Goal: Task Accomplishment & Management: Complete application form

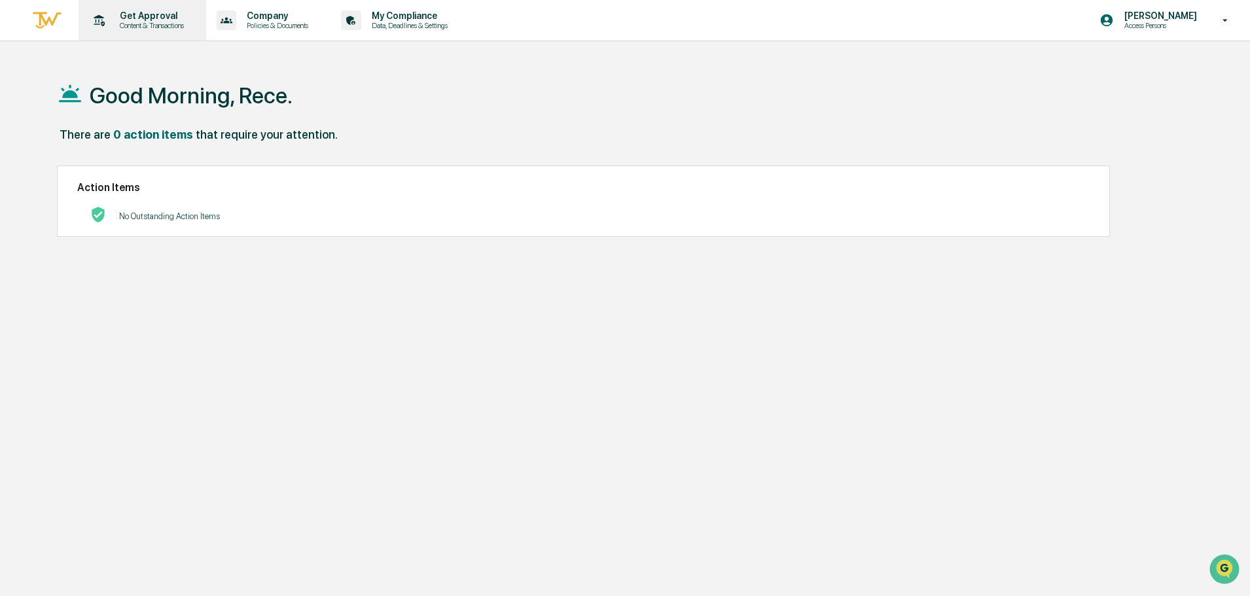
click at [149, 20] on p "Get Approval" at bounding box center [149, 15] width 81 height 10
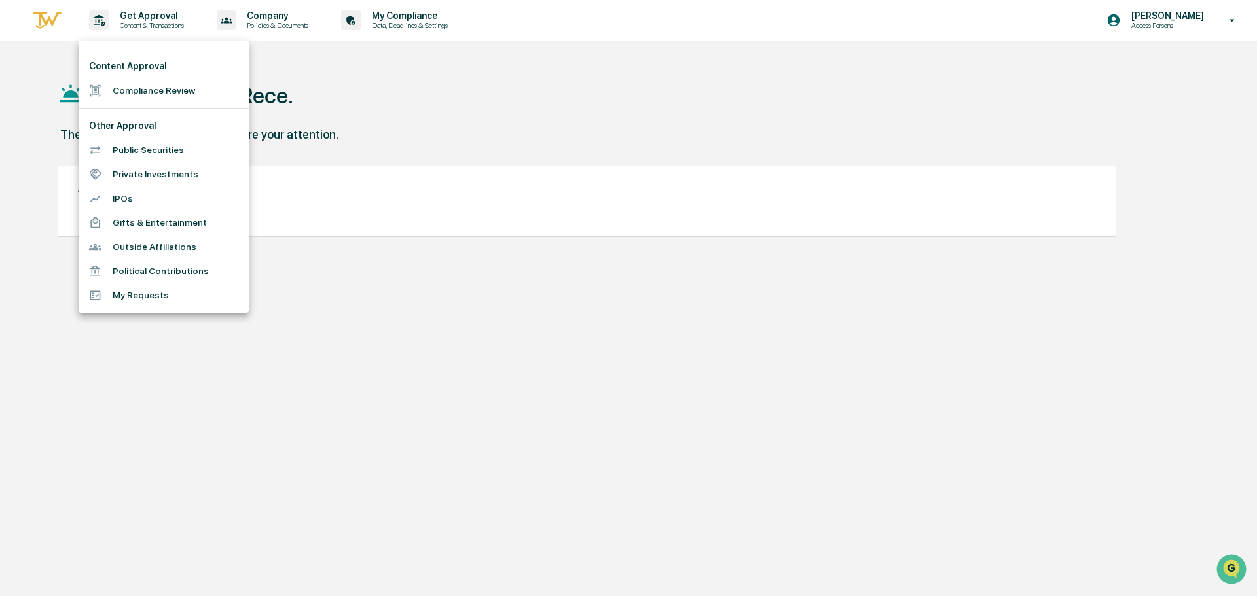
click at [171, 87] on li "Compliance Review" at bounding box center [164, 91] width 170 height 24
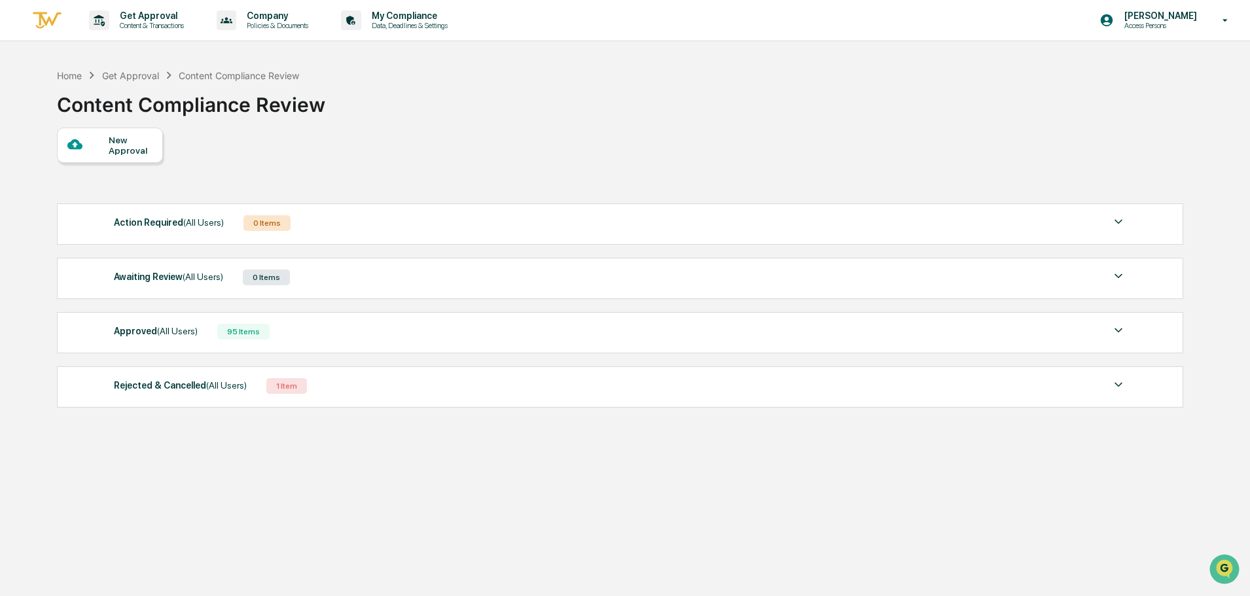
click at [416, 332] on div "Approved (All Users) 95 Items" at bounding box center [620, 332] width 1012 height 18
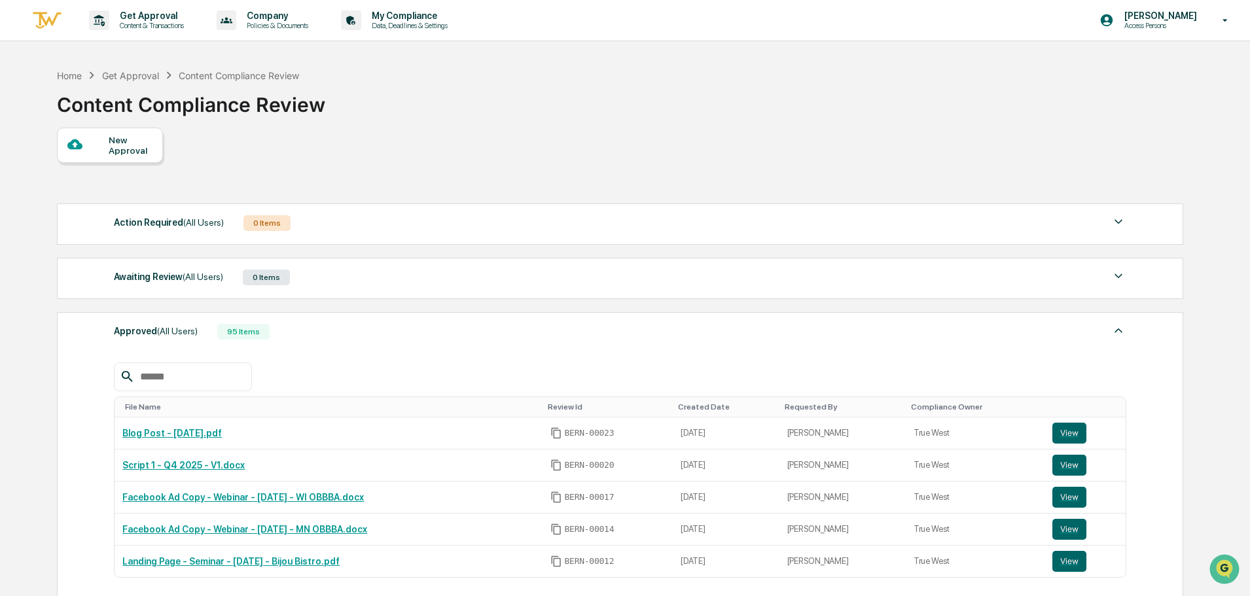
click at [416, 332] on div "Approved (All Users) 95 Items" at bounding box center [620, 332] width 1012 height 18
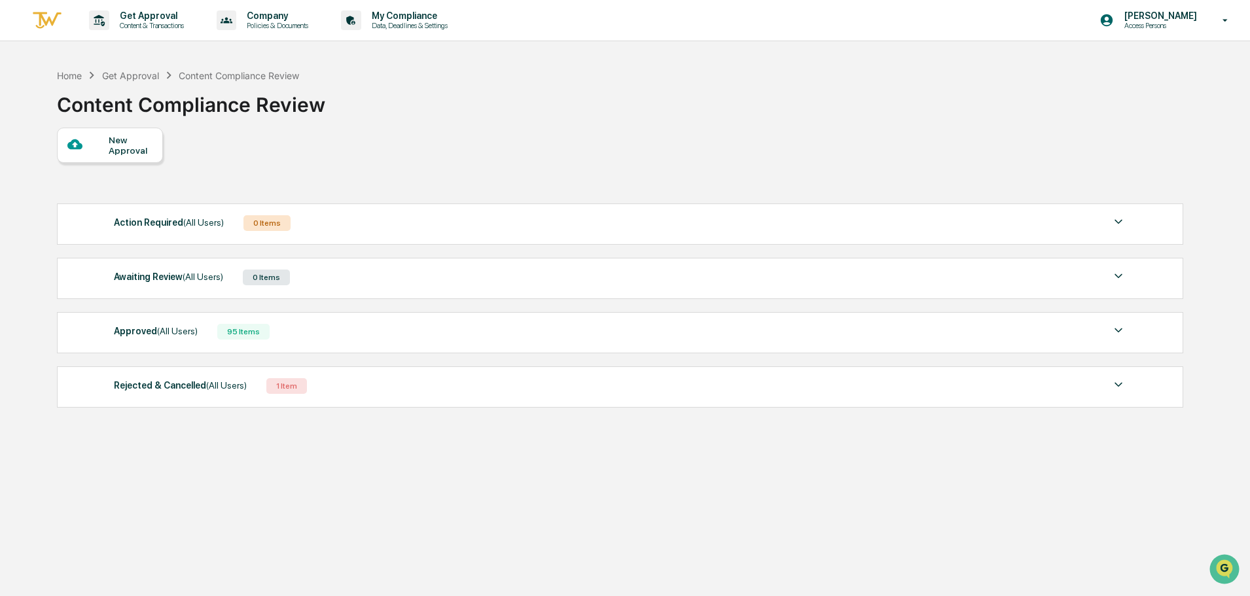
click at [103, 131] on div "New Approval" at bounding box center [110, 145] width 106 height 35
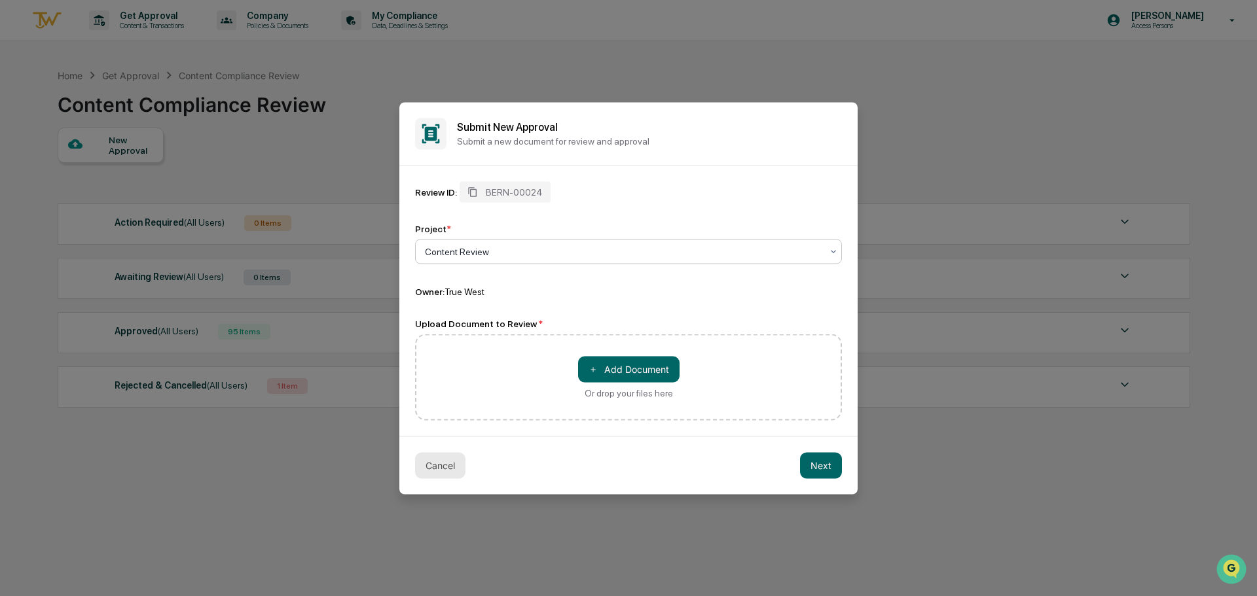
click at [419, 466] on button "Cancel" at bounding box center [440, 465] width 50 height 26
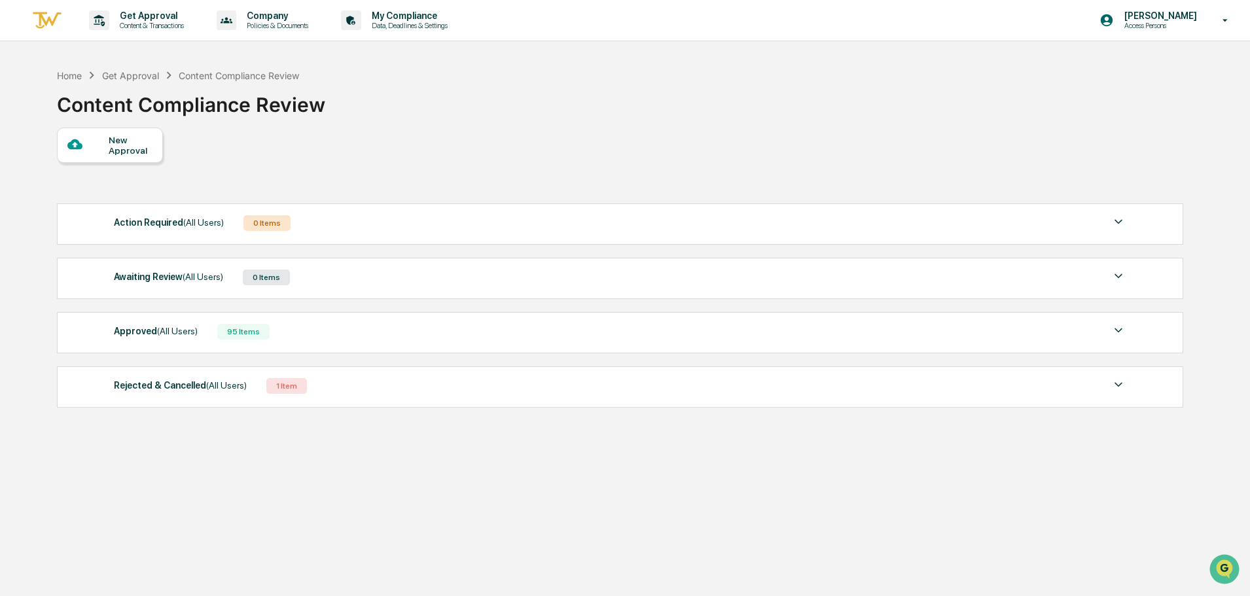
click at [121, 150] on div "New Approval" at bounding box center [131, 145] width 44 height 21
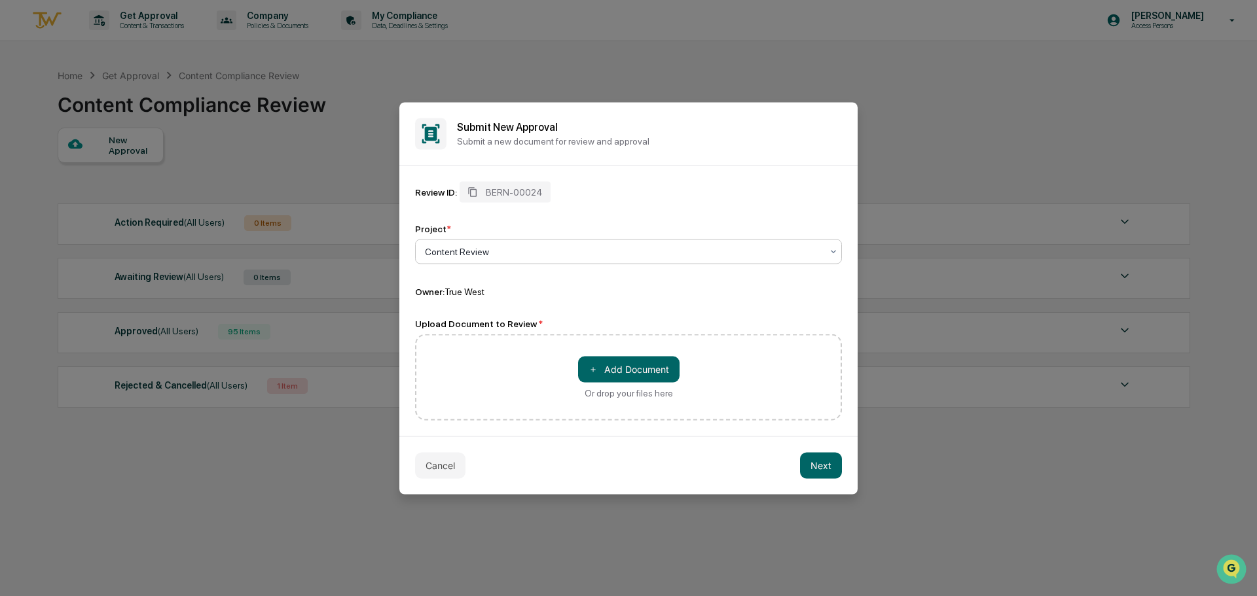
click at [505, 248] on div at bounding box center [623, 251] width 397 height 13
click at [608, 360] on button "＋ Add Document" at bounding box center [628, 369] width 101 height 26
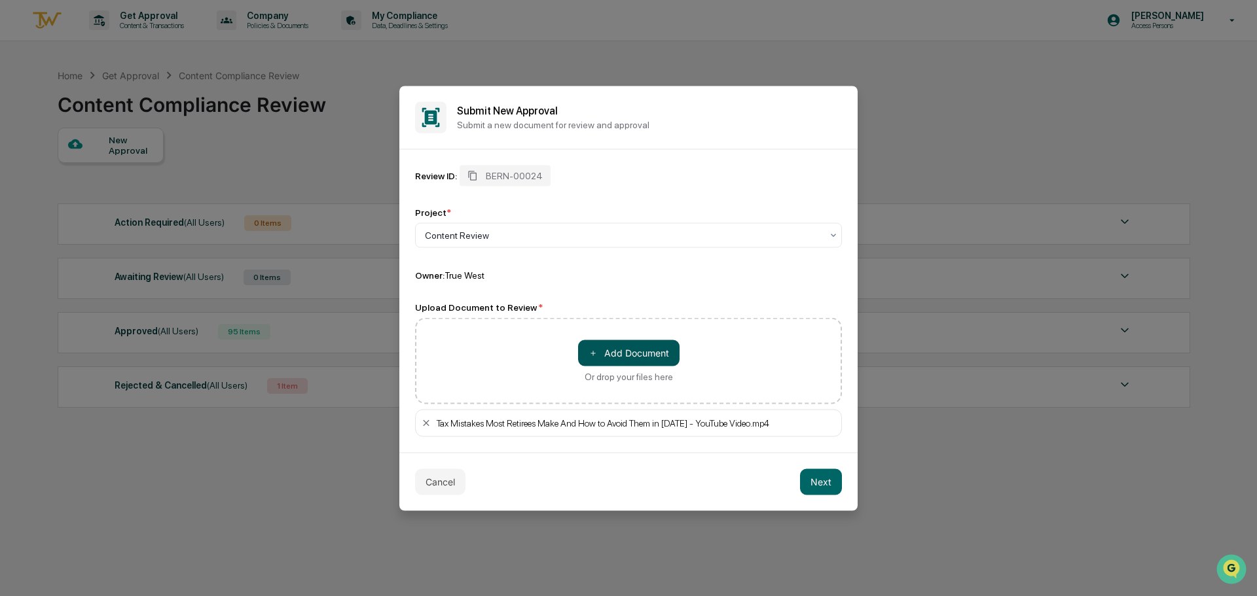
click at [651, 363] on button "＋ Add Document" at bounding box center [628, 353] width 101 height 26
click at [594, 352] on span "＋" at bounding box center [592, 353] width 9 height 12
click at [815, 483] on button "Next" at bounding box center [821, 482] width 42 height 26
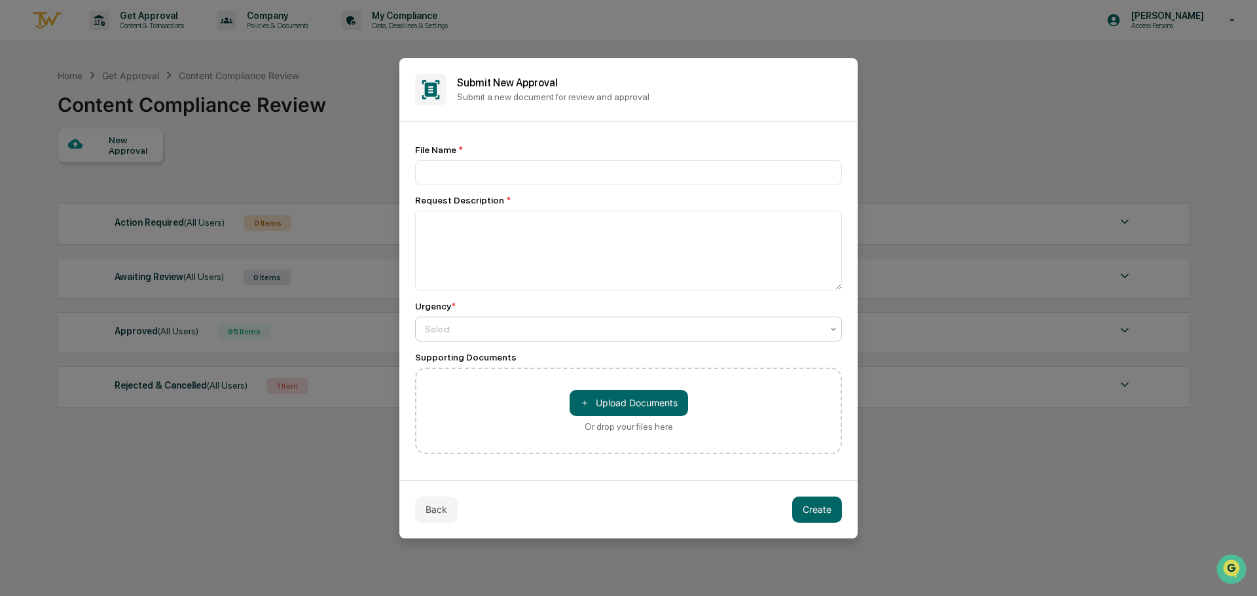
scroll to position [4, 0]
click at [437, 518] on button "Back" at bounding box center [436, 510] width 43 height 26
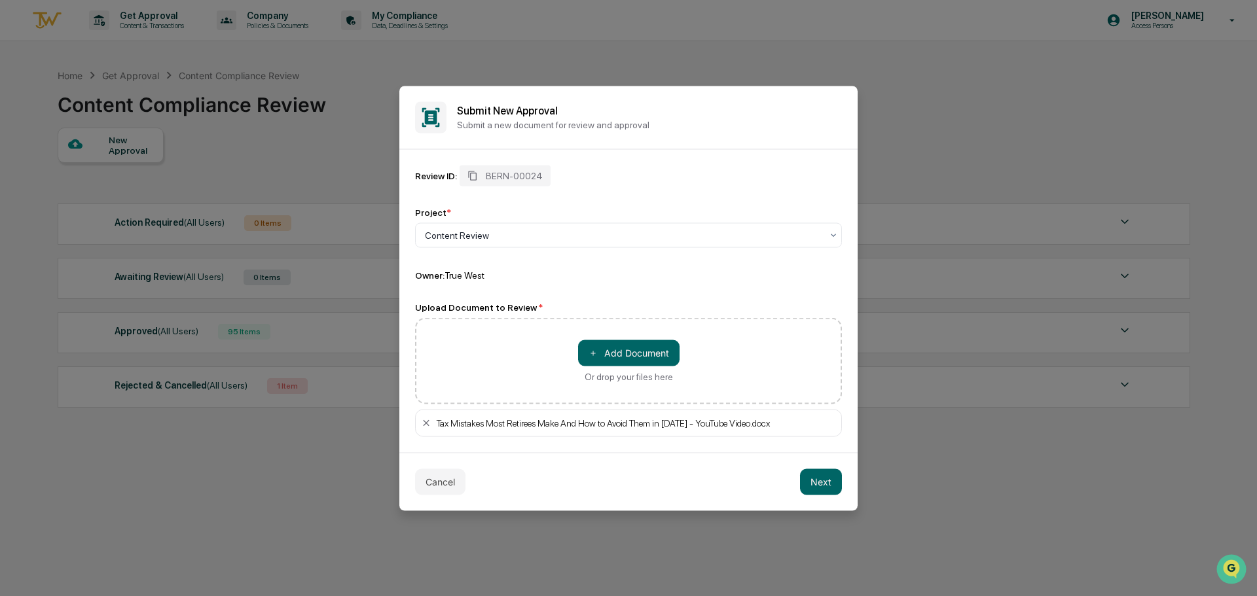
click at [419, 420] on div "Tax Mistakes Most Retirees Make And How to Avoid Them in [DATE] - YouTube Video…" at bounding box center [628, 422] width 427 height 27
click at [424, 423] on icon at bounding box center [426, 423] width 10 height 10
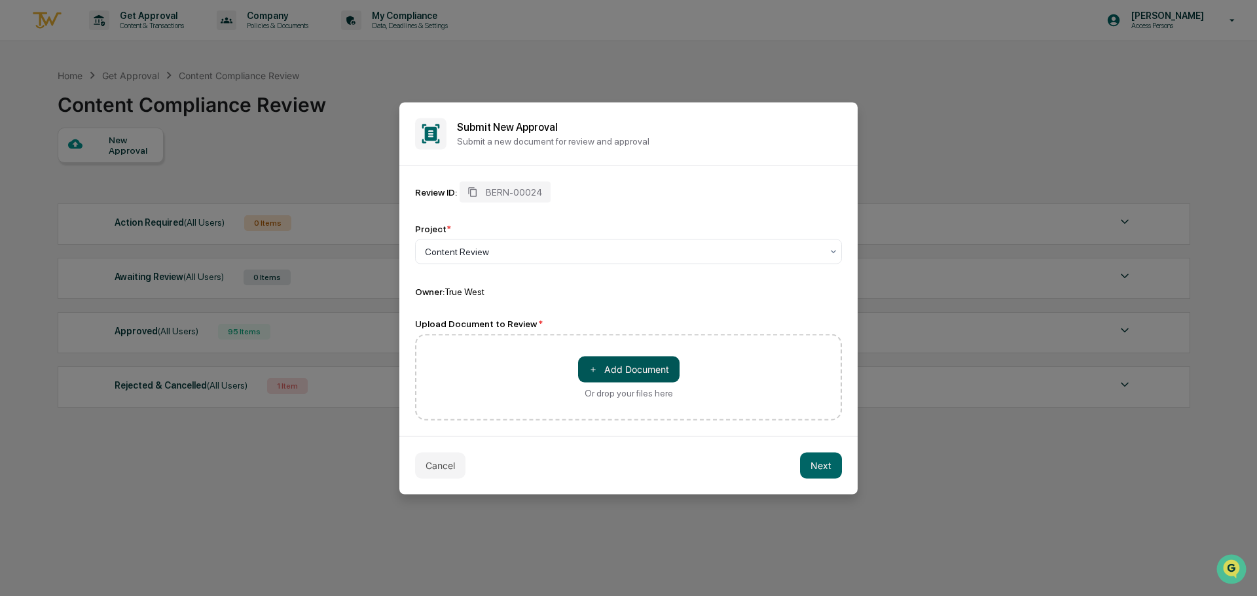
click at [617, 376] on button "＋ Add Document" at bounding box center [628, 369] width 101 height 26
click at [647, 373] on button "＋ Add Document" at bounding box center [628, 369] width 101 height 26
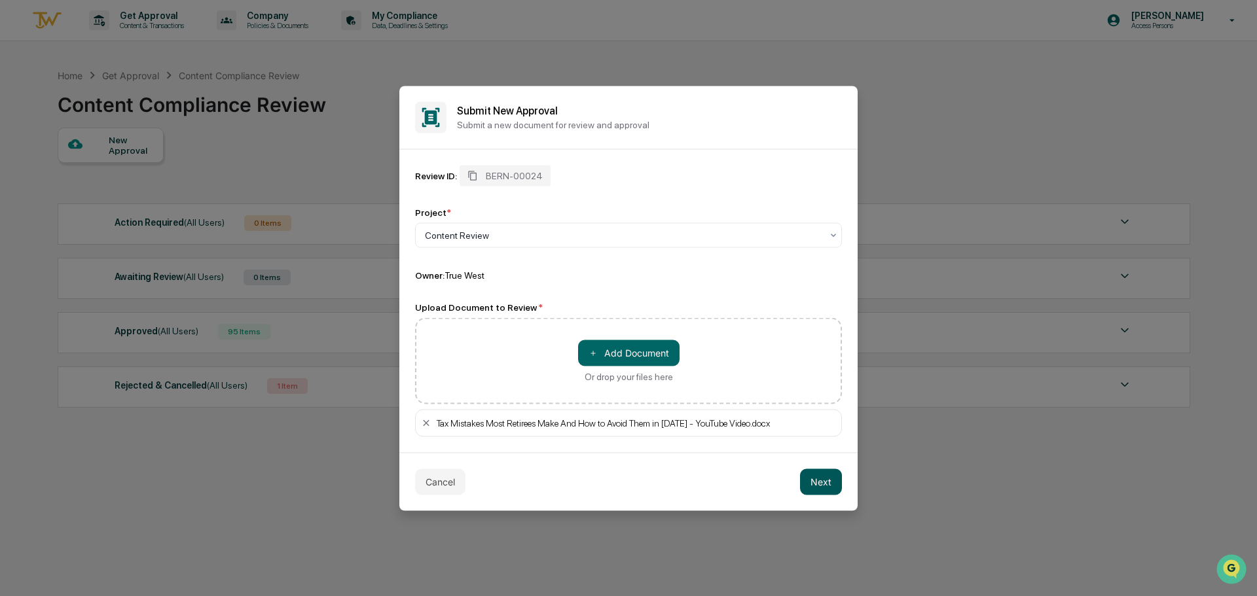
click at [820, 476] on button "Next" at bounding box center [821, 482] width 42 height 26
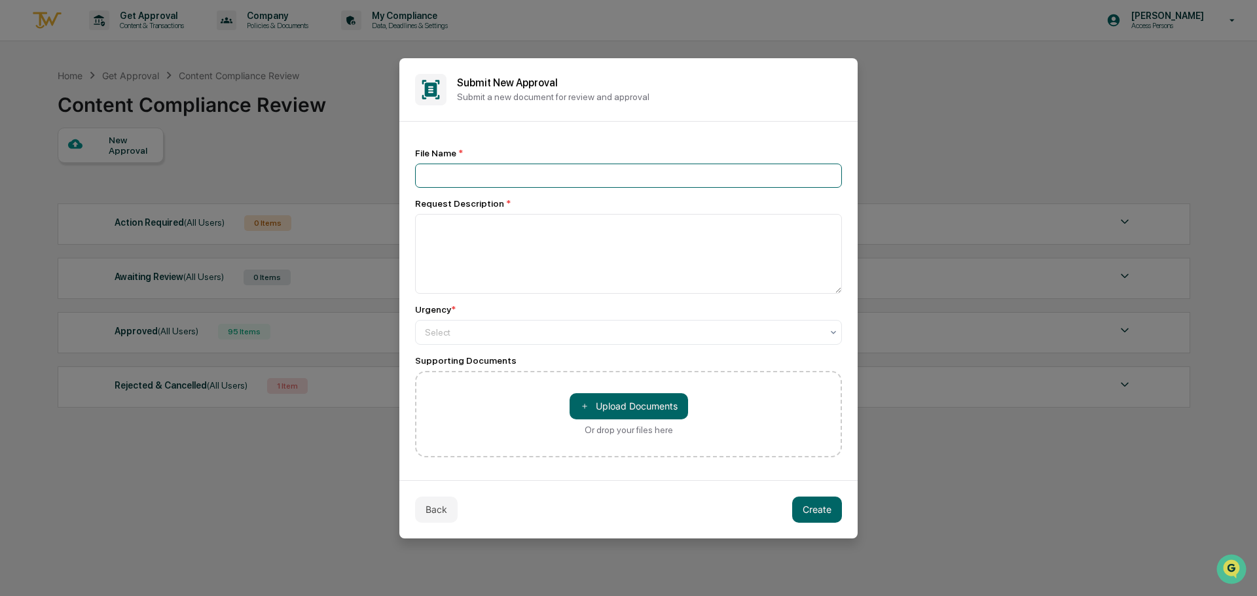
click at [538, 177] on input at bounding box center [628, 176] width 427 height 24
paste input "**********"
type input "**********"
click at [421, 176] on input "**********" at bounding box center [625, 176] width 420 height 25
type input "**********"
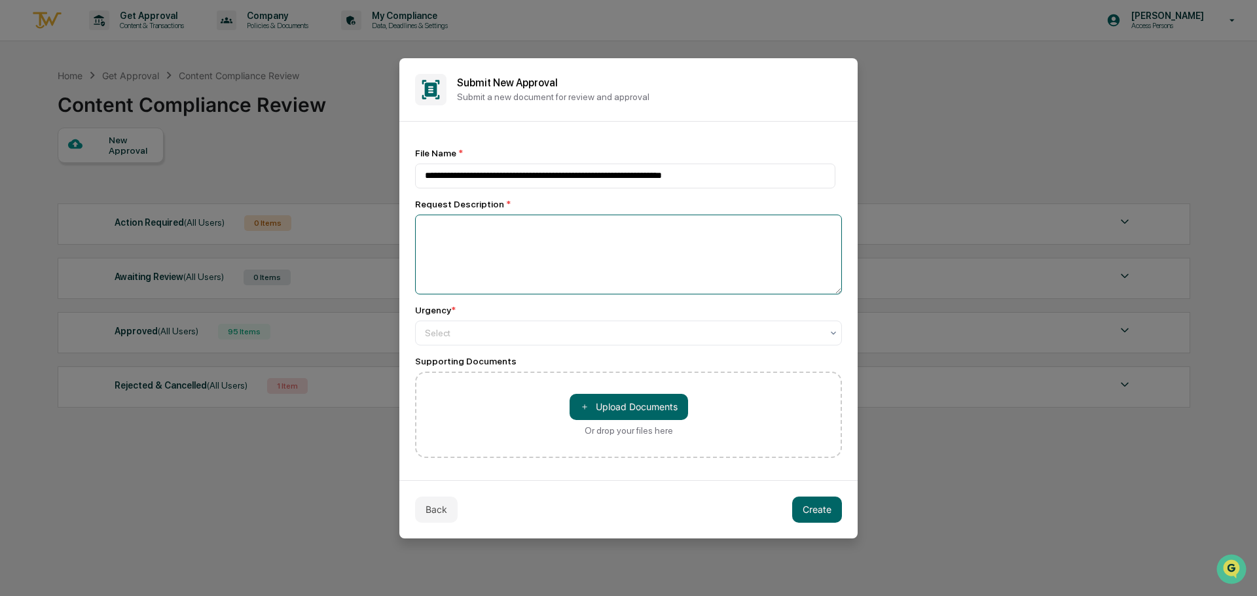
click at [450, 242] on textarea at bounding box center [628, 255] width 427 height 80
type textarea "**********"
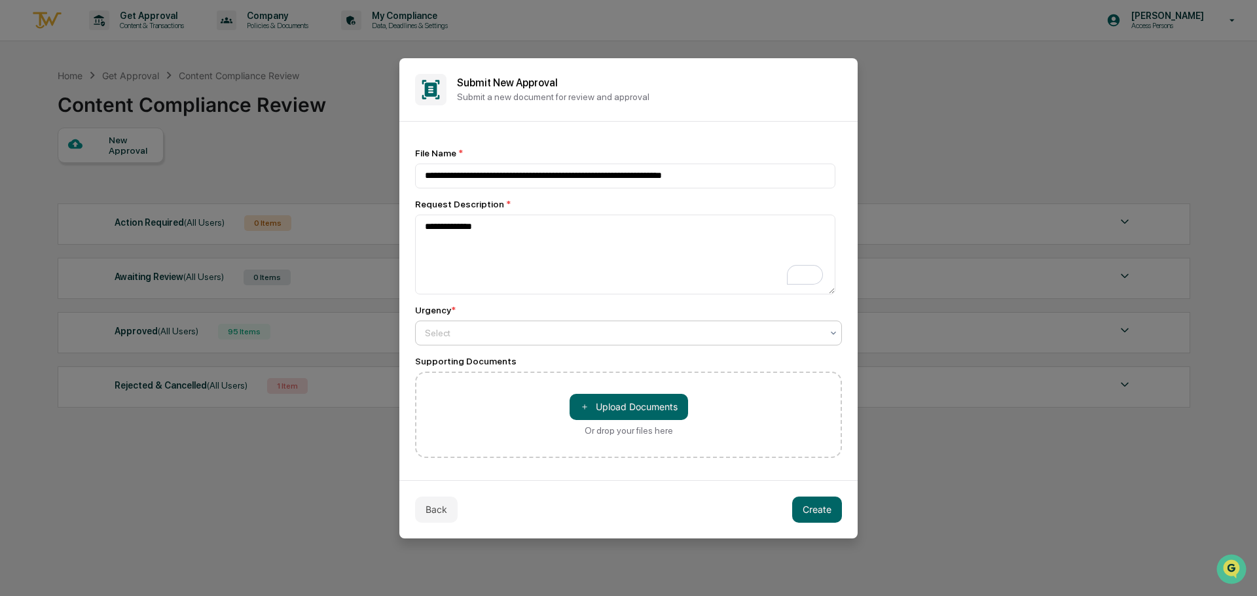
click at [459, 338] on div at bounding box center [623, 333] width 397 height 13
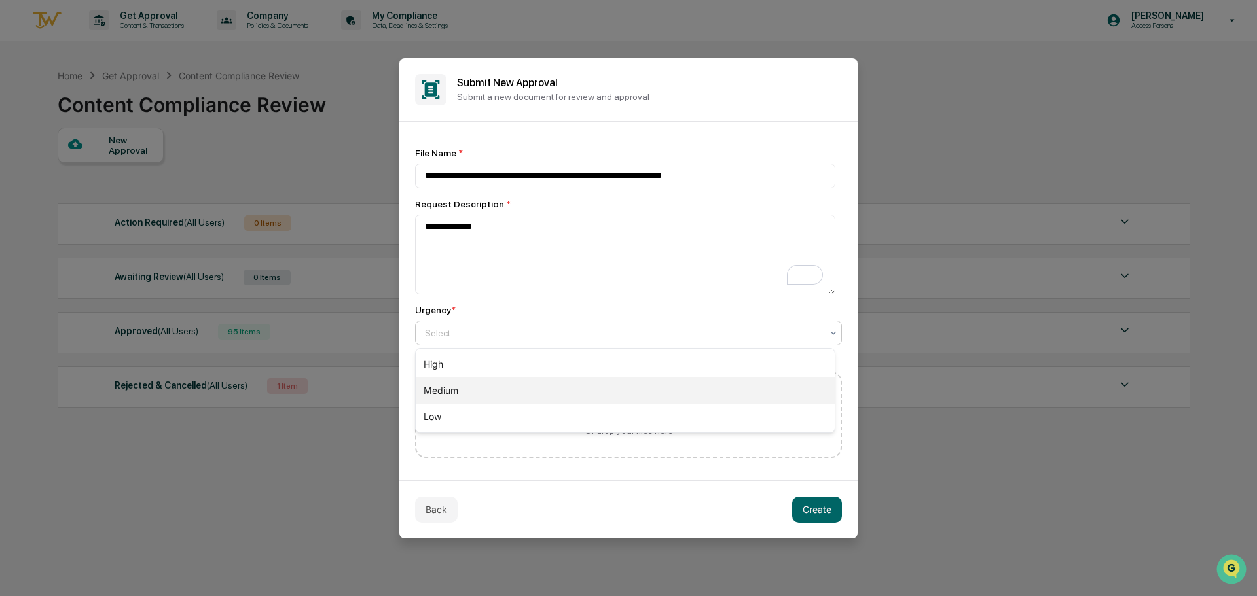
click at [467, 384] on div "Medium" at bounding box center [625, 391] width 419 height 26
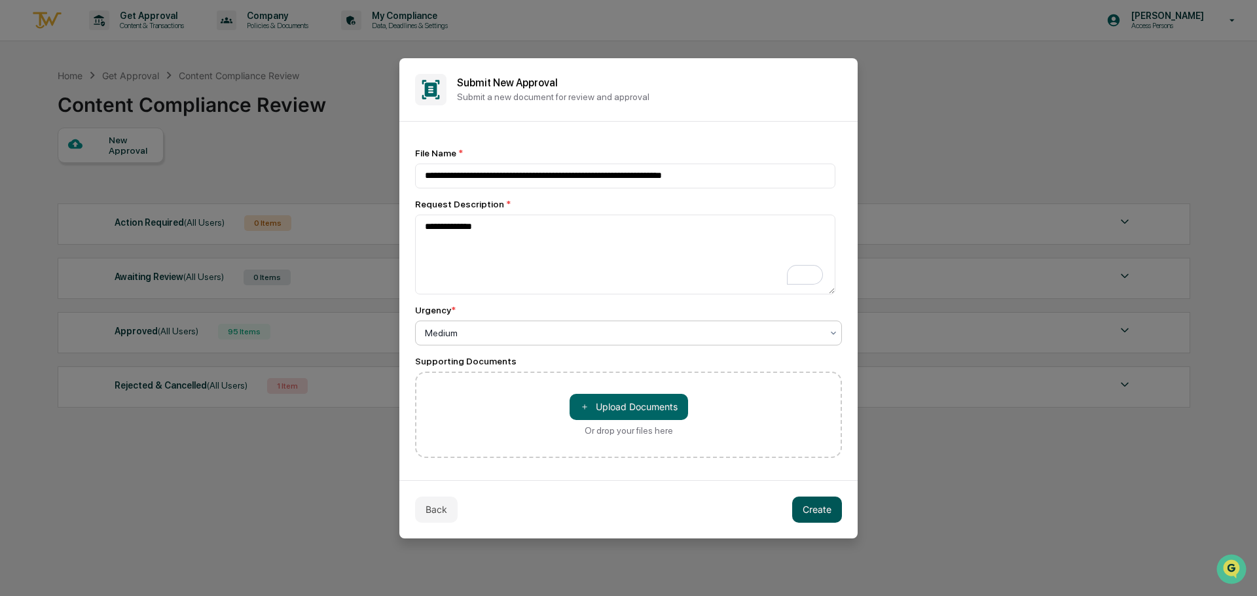
click at [821, 513] on button "Create" at bounding box center [817, 510] width 50 height 26
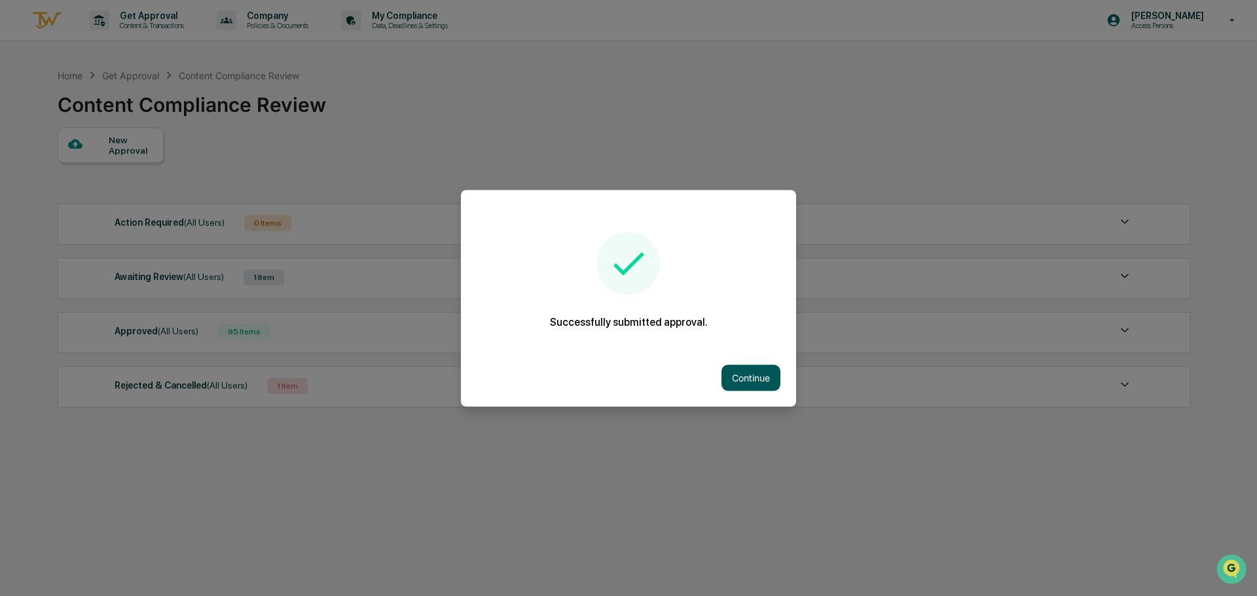
click at [737, 368] on button "Continue" at bounding box center [750, 378] width 59 height 26
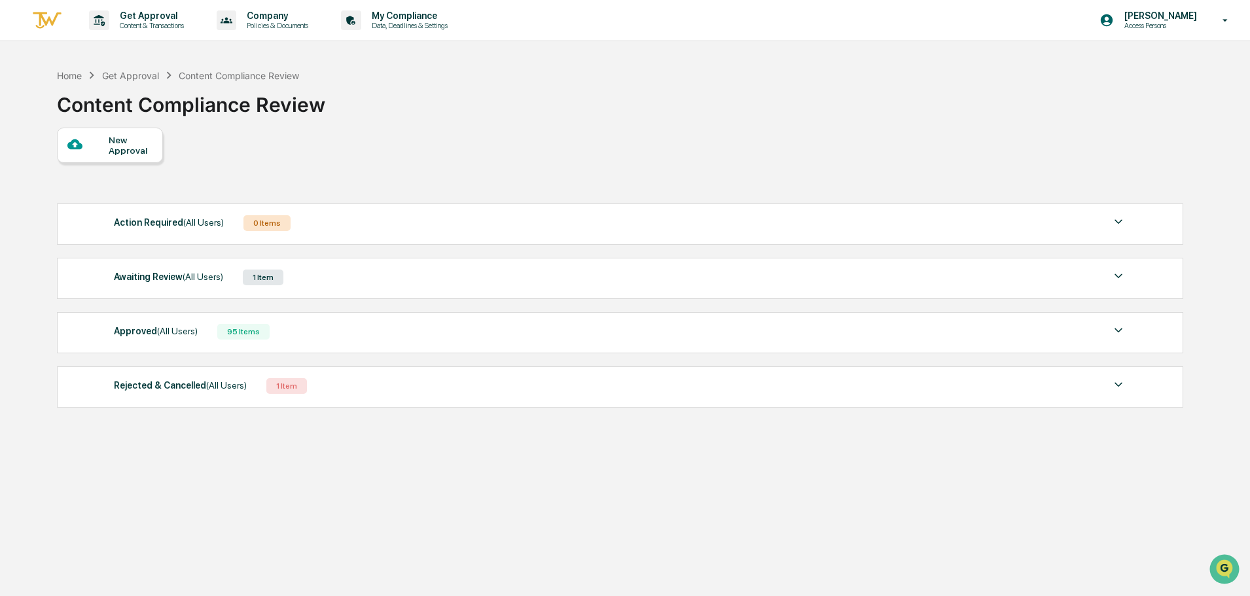
click at [111, 151] on div "New Approval" at bounding box center [131, 145] width 44 height 21
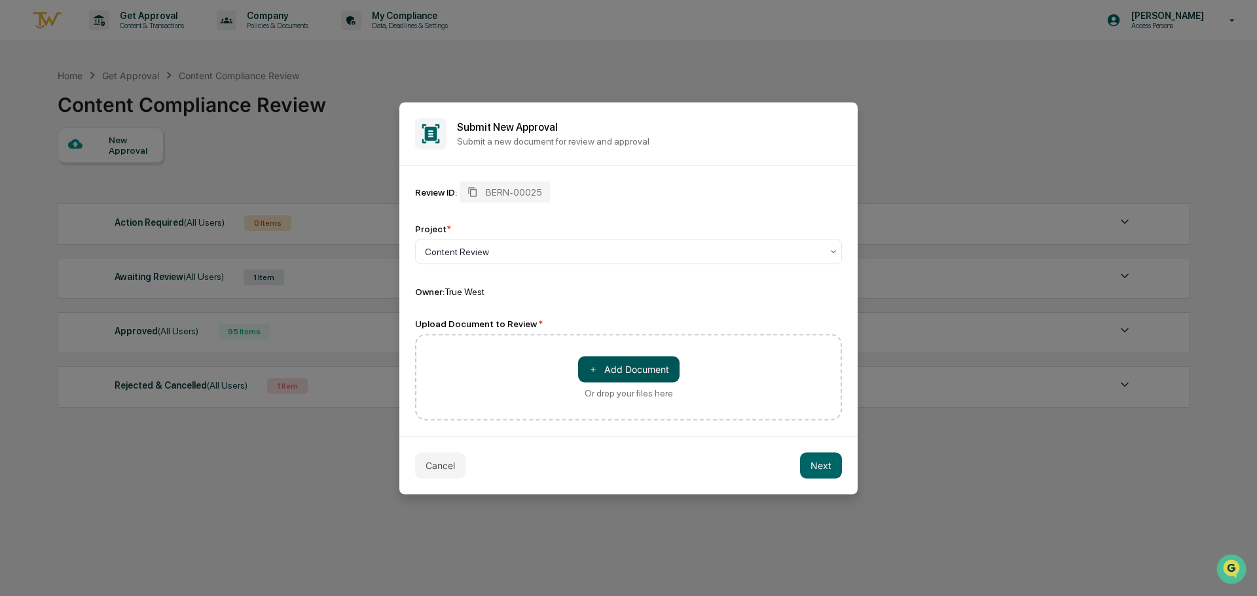
click at [611, 370] on button "＋ Add Document" at bounding box center [628, 369] width 101 height 26
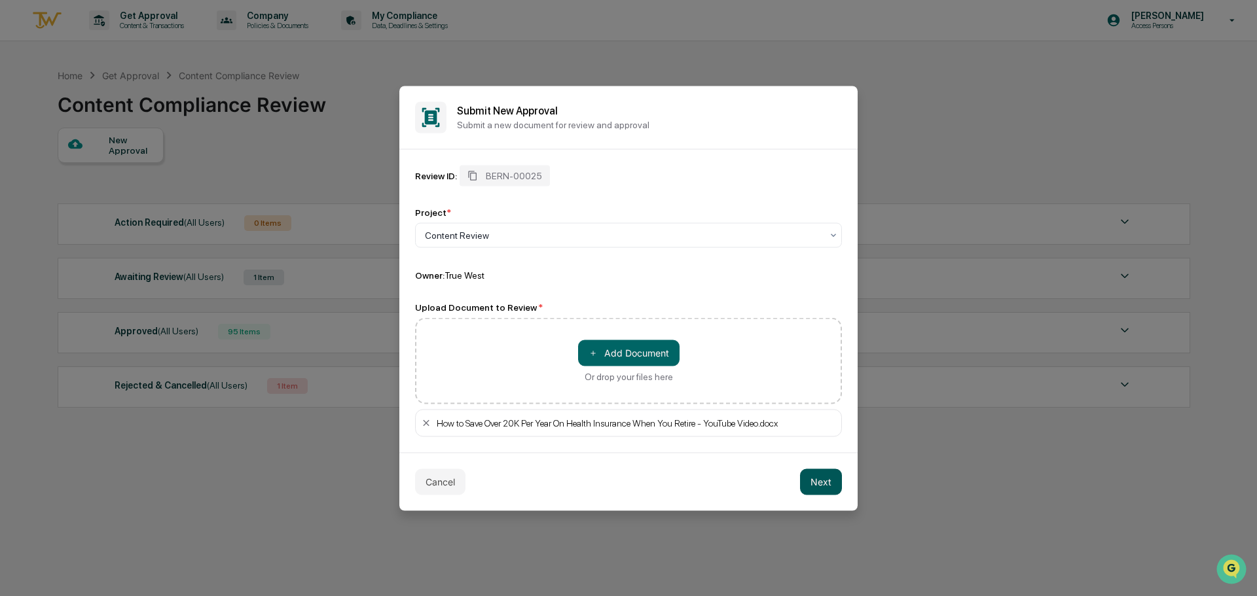
click at [819, 476] on button "Next" at bounding box center [821, 482] width 42 height 26
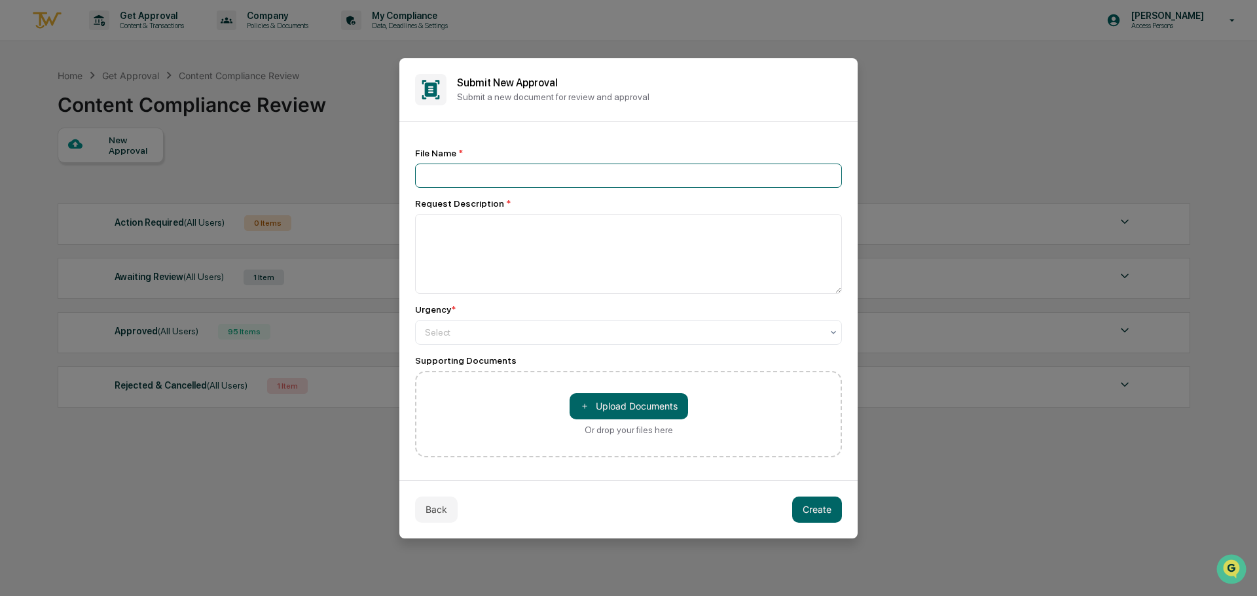
click at [505, 181] on input at bounding box center [628, 176] width 427 height 24
paste input "**********"
type input "**********"
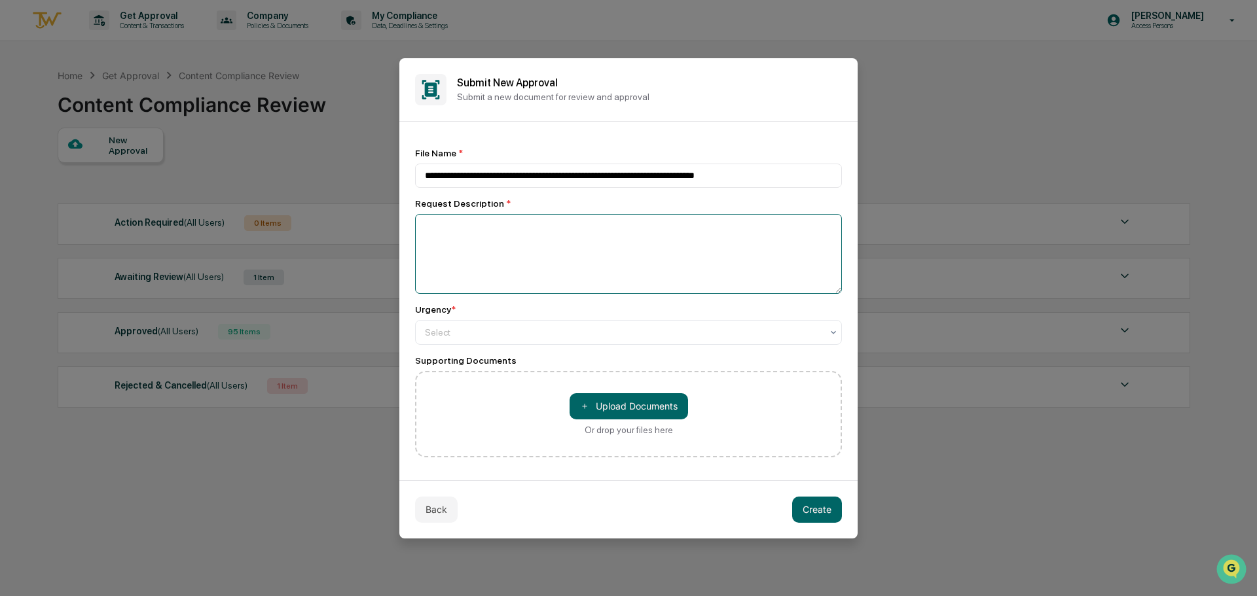
click at [447, 241] on textarea at bounding box center [628, 254] width 427 height 80
type textarea "**********"
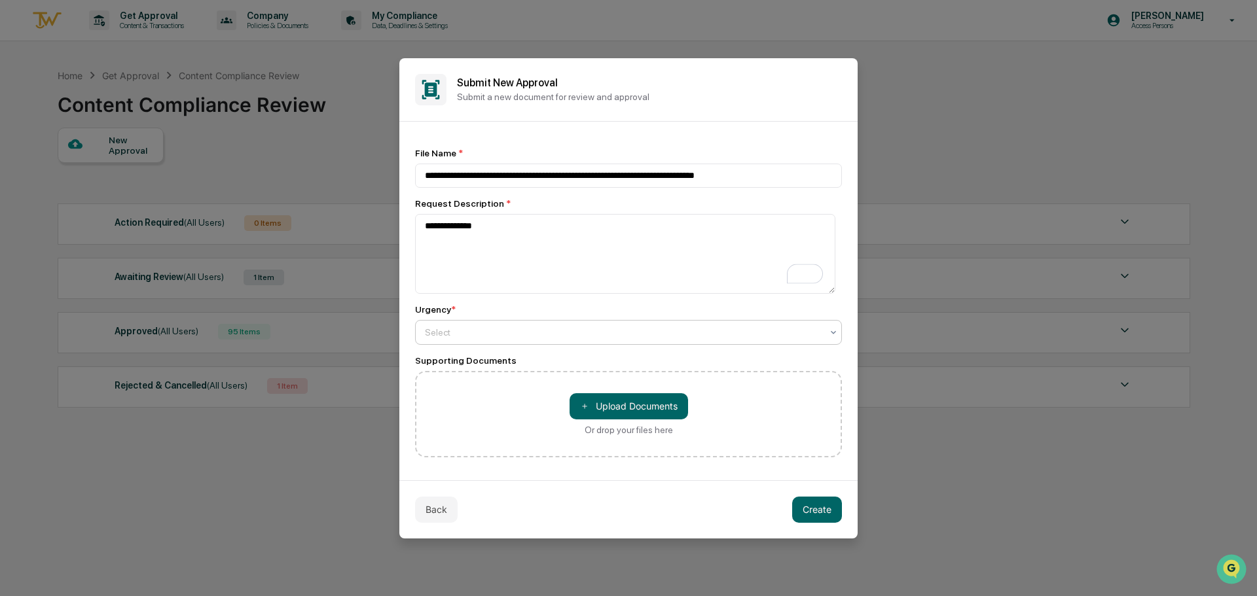
click at [501, 339] on div at bounding box center [623, 332] width 397 height 13
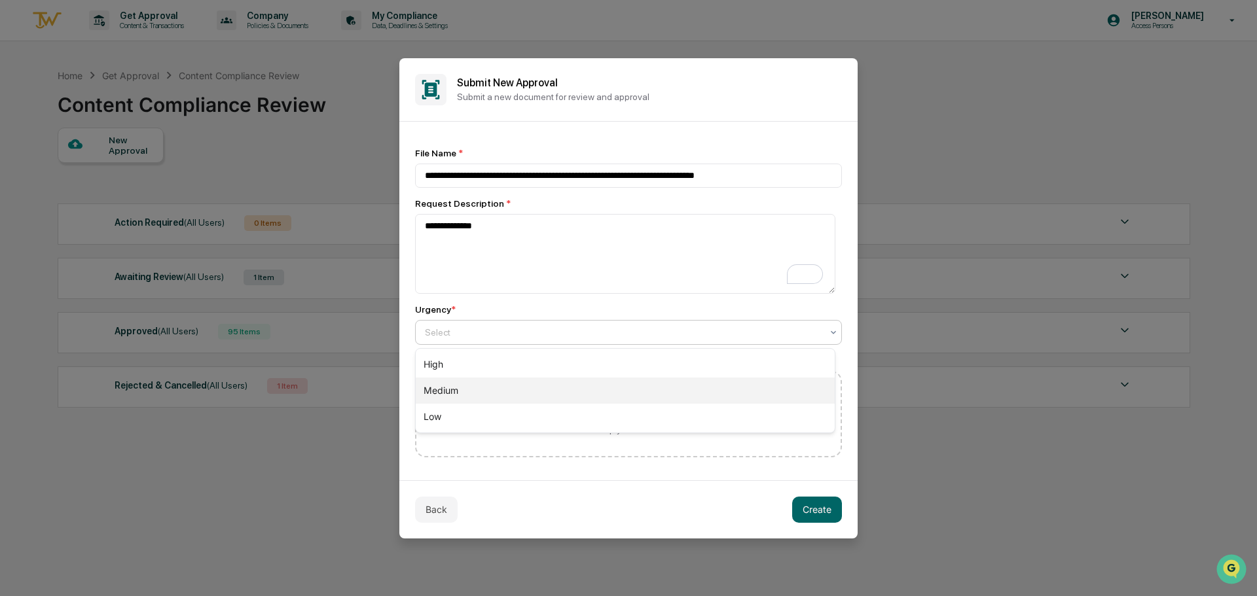
click at [497, 380] on div "Medium" at bounding box center [625, 391] width 419 height 26
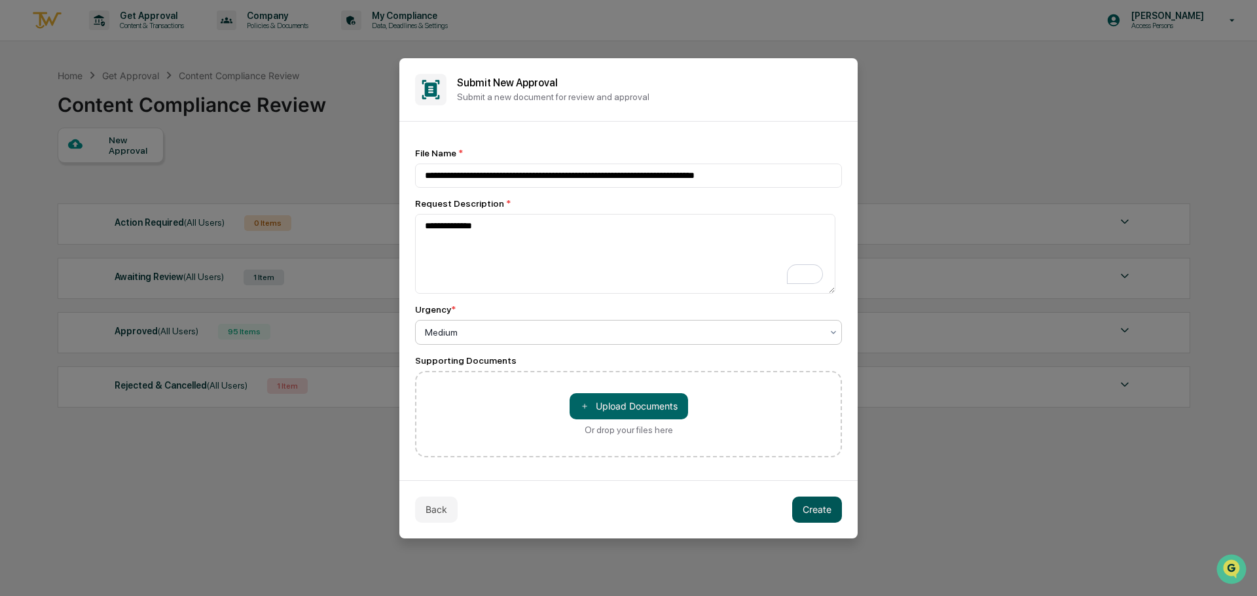
click at [833, 522] on button "Create" at bounding box center [817, 510] width 50 height 26
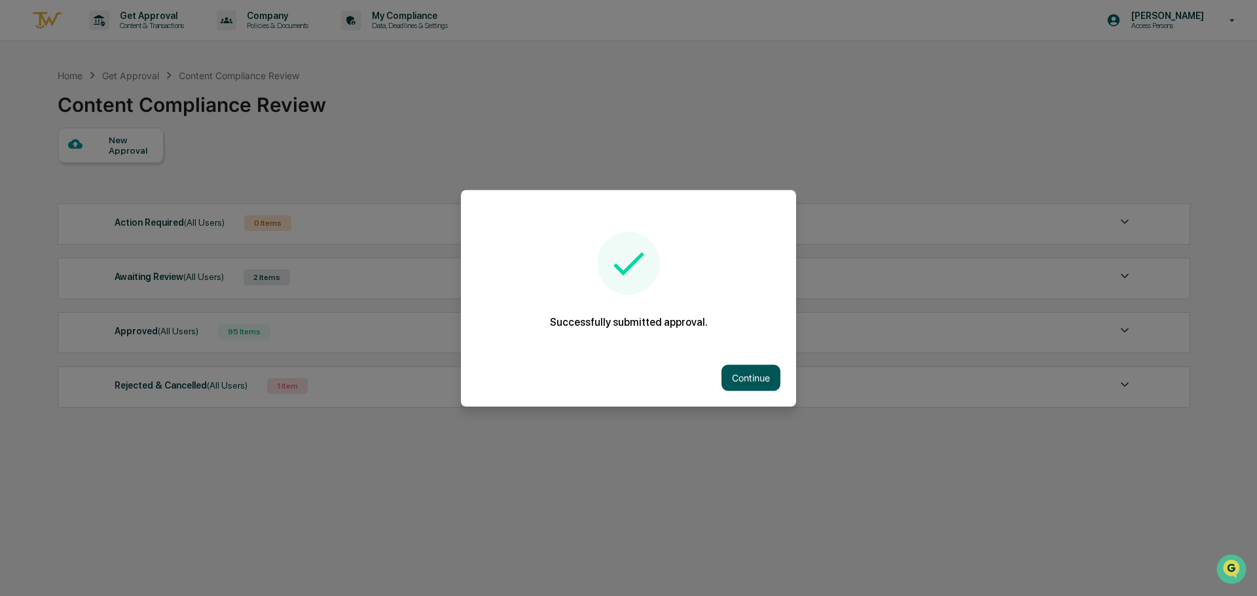
click at [739, 386] on button "Continue" at bounding box center [750, 378] width 59 height 26
